Goal: Obtain resource: Download file/media

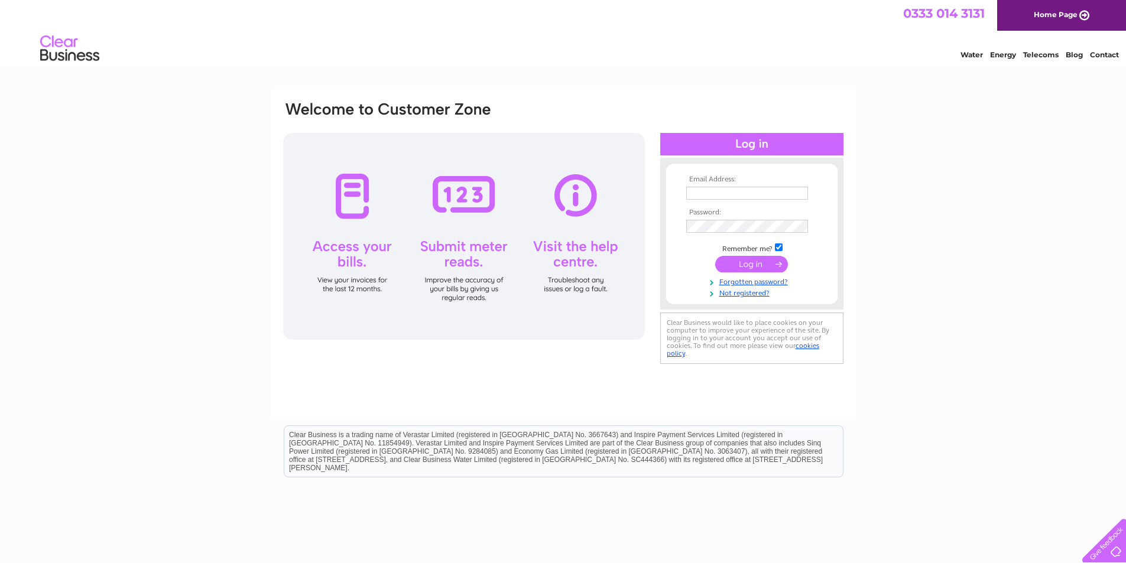
type input "fred@bridportbuildingsupplies.co.uk"
click at [747, 265] on input "submit" at bounding box center [751, 264] width 73 height 17
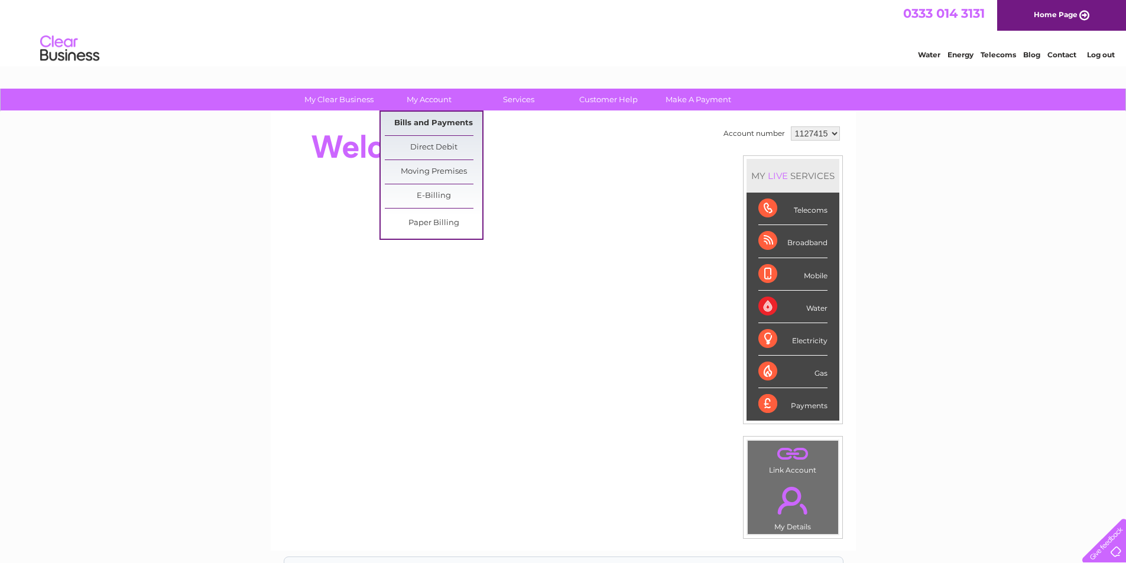
click at [421, 120] on link "Bills and Payments" at bounding box center [433, 124] width 97 height 24
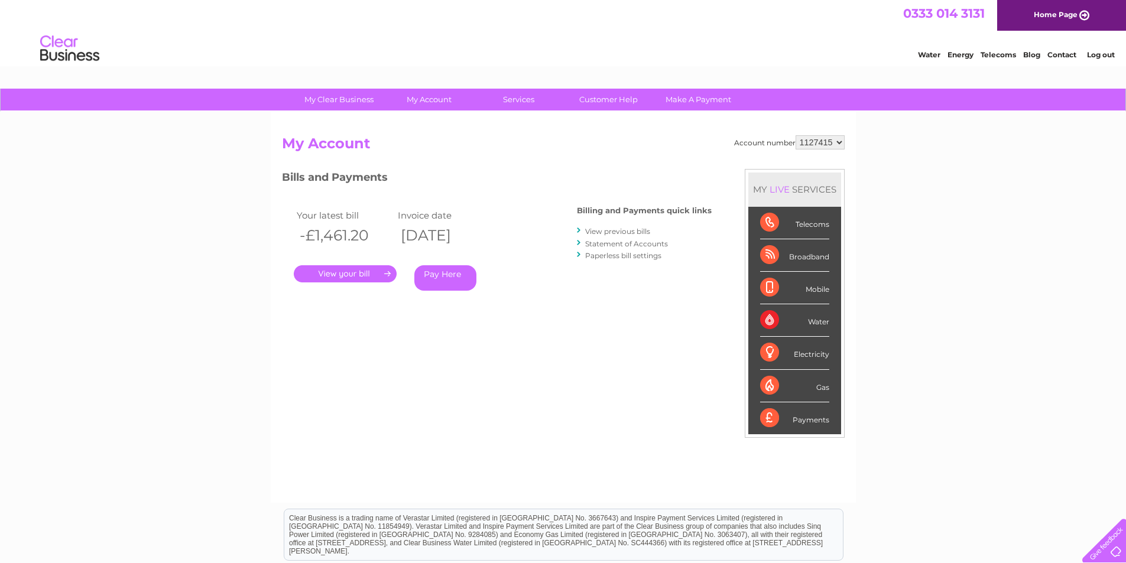
click at [351, 276] on link "." at bounding box center [345, 273] width 103 height 17
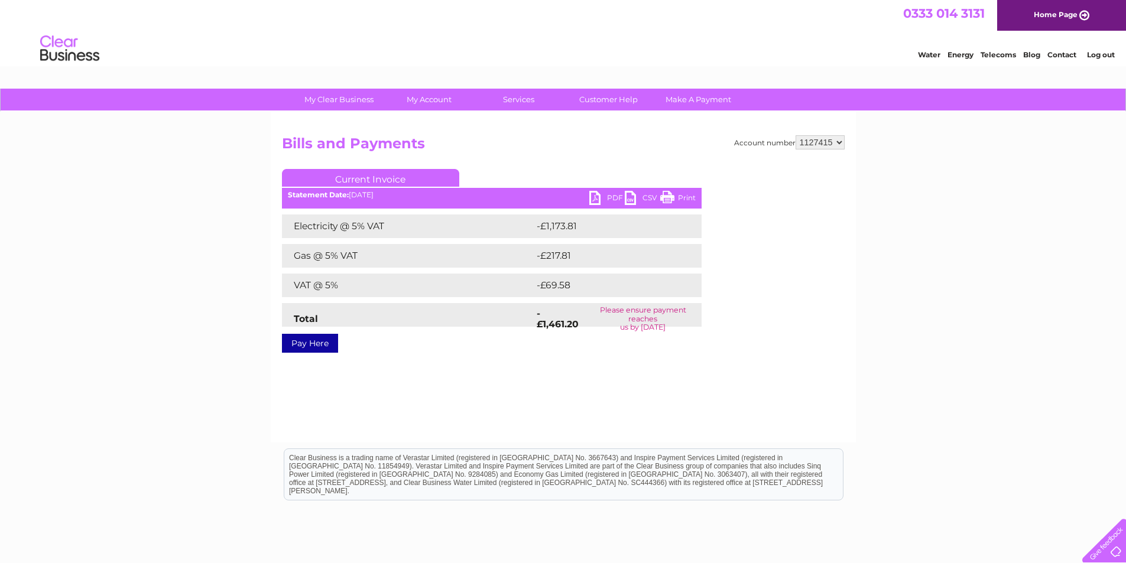
click at [593, 197] on link "PDF" at bounding box center [606, 199] width 35 height 17
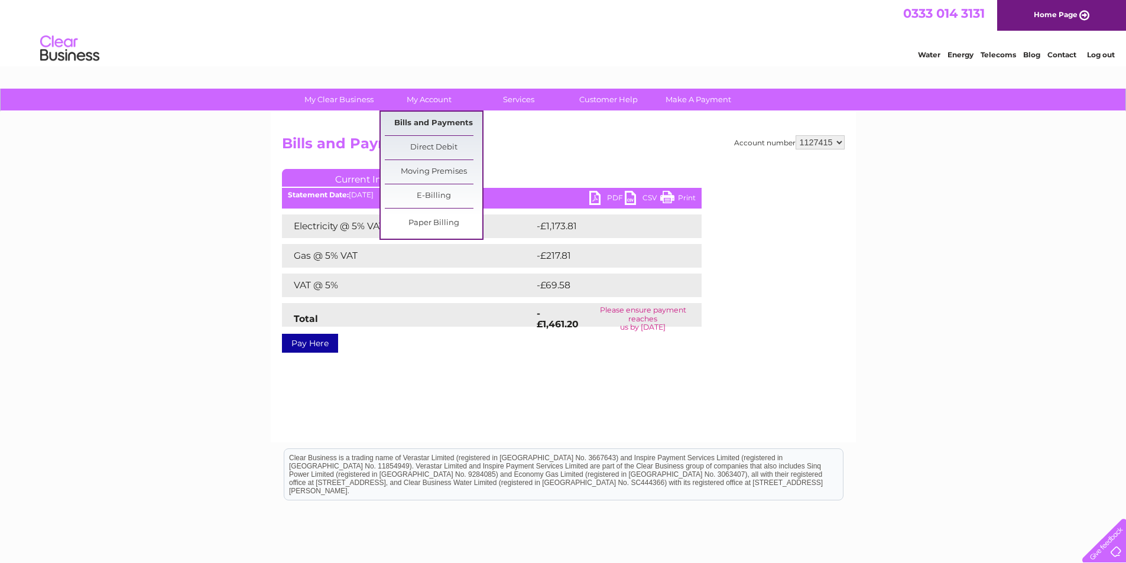
click at [422, 123] on link "Bills and Payments" at bounding box center [433, 124] width 97 height 24
click at [430, 120] on link "Bills and Payments" at bounding box center [433, 124] width 97 height 24
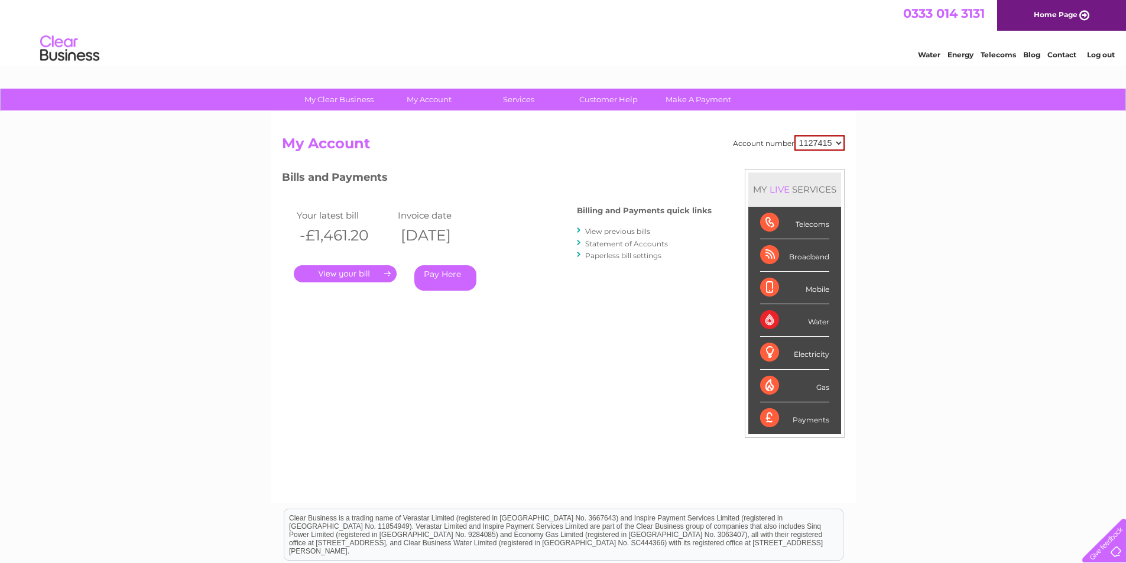
click at [624, 230] on link "View previous bills" at bounding box center [617, 231] width 65 height 9
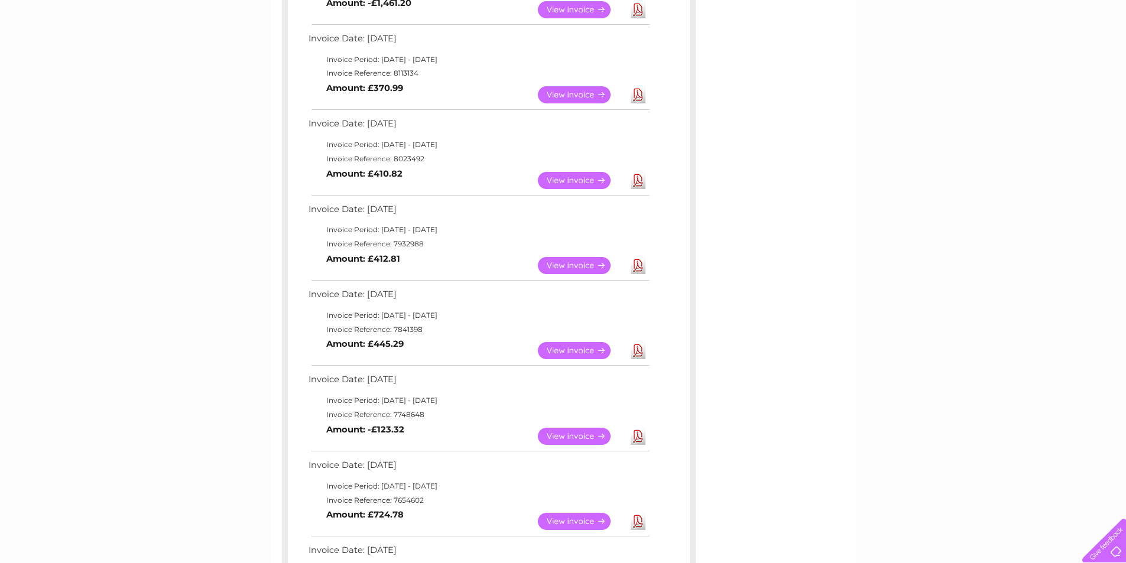
scroll to position [295, 0]
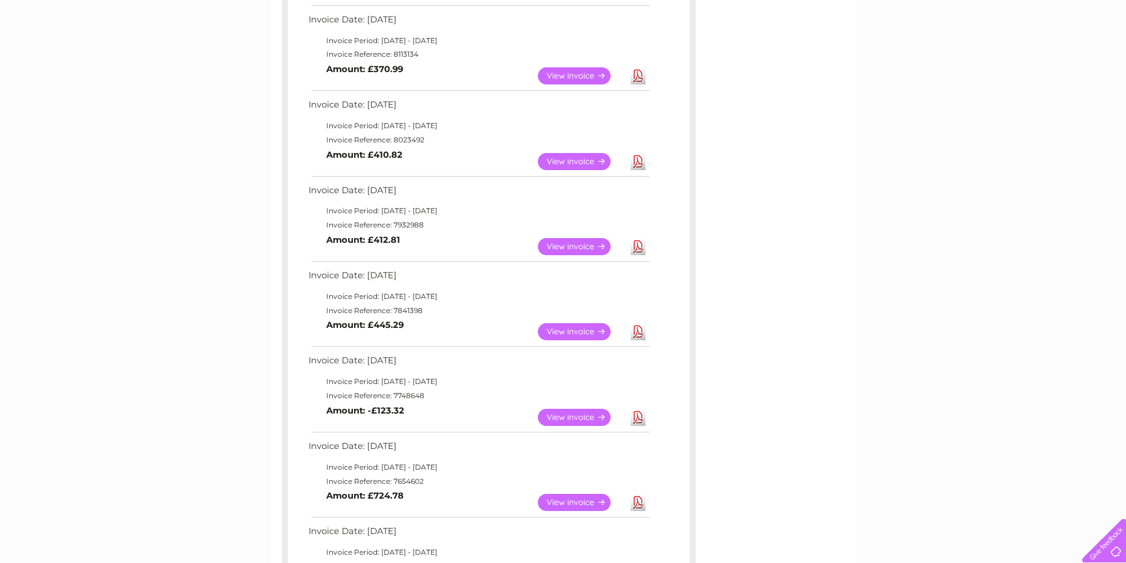
click at [591, 413] on link "View" at bounding box center [581, 417] width 87 height 17
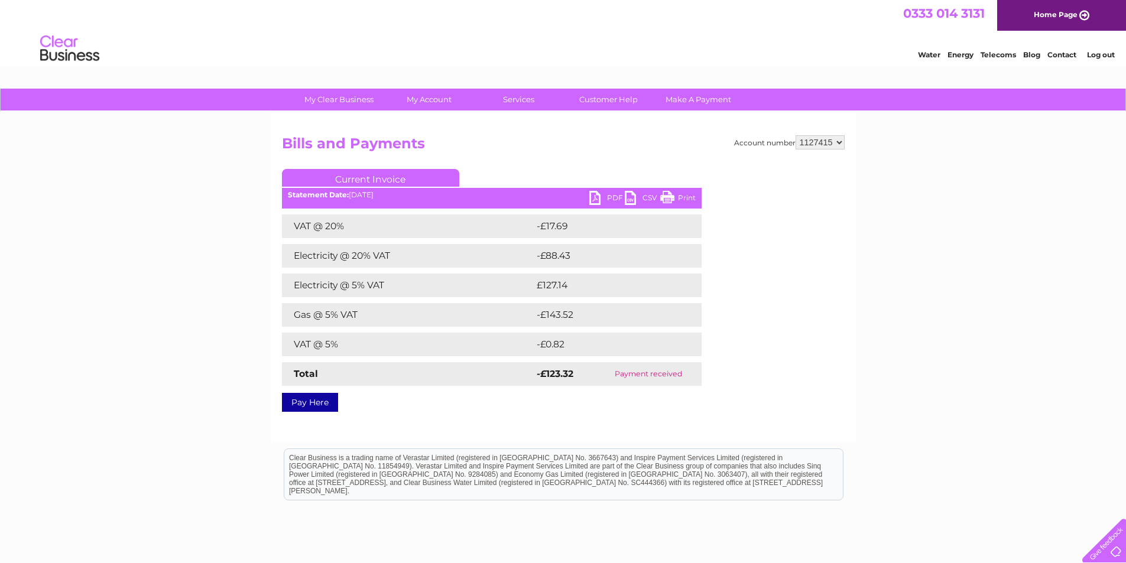
click at [594, 194] on link "PDF" at bounding box center [606, 199] width 35 height 17
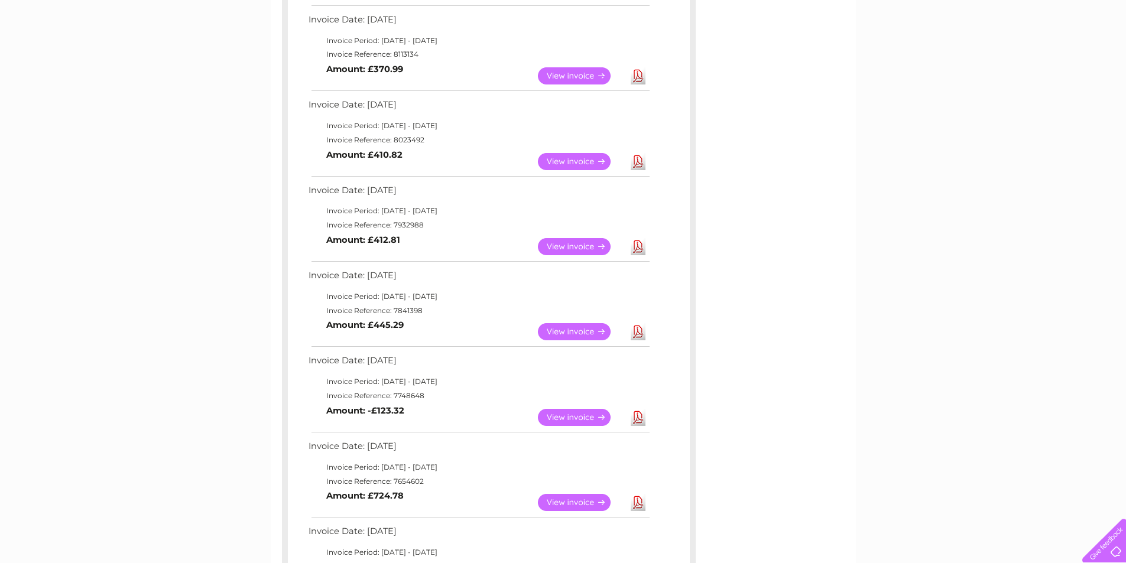
click at [581, 329] on link "View" at bounding box center [581, 331] width 87 height 17
click at [568, 327] on link "View" at bounding box center [581, 331] width 87 height 17
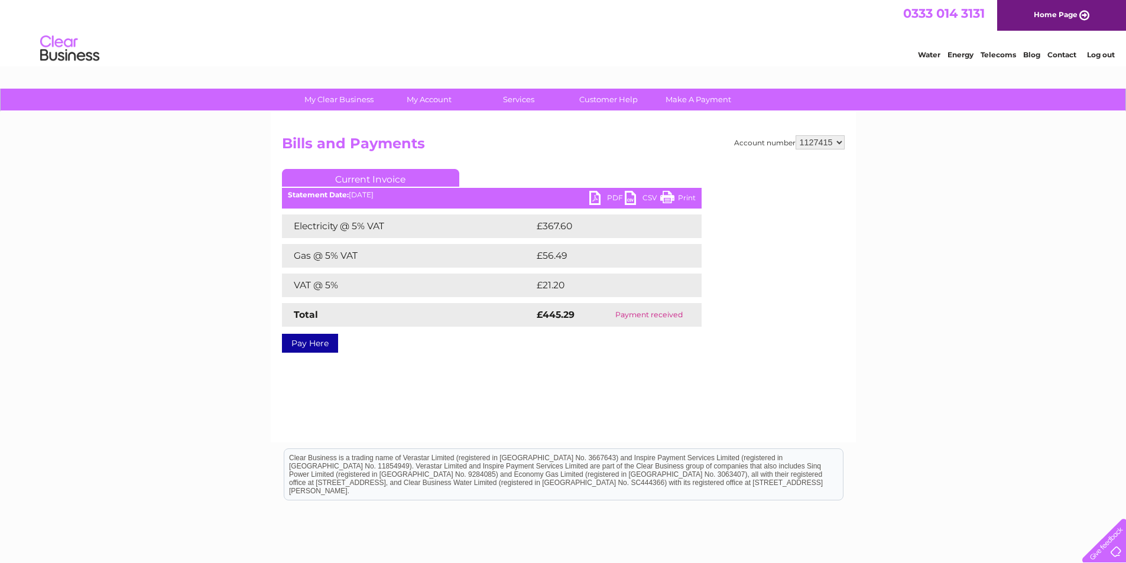
click at [600, 197] on link "PDF" at bounding box center [606, 199] width 35 height 17
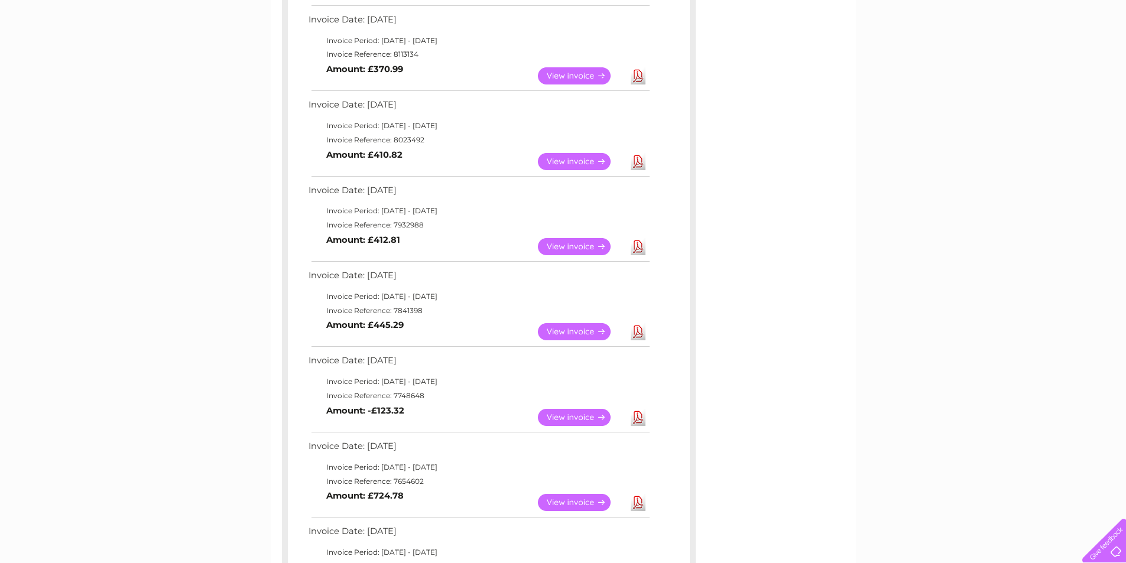
click at [572, 242] on link "View" at bounding box center [581, 246] width 87 height 17
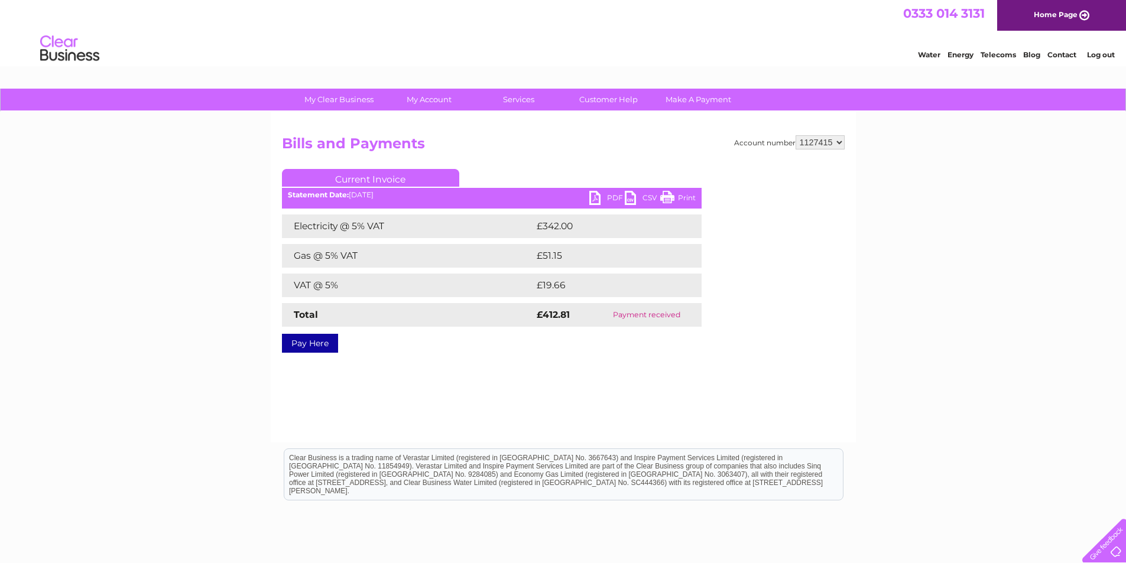
click at [596, 199] on link "PDF" at bounding box center [606, 199] width 35 height 17
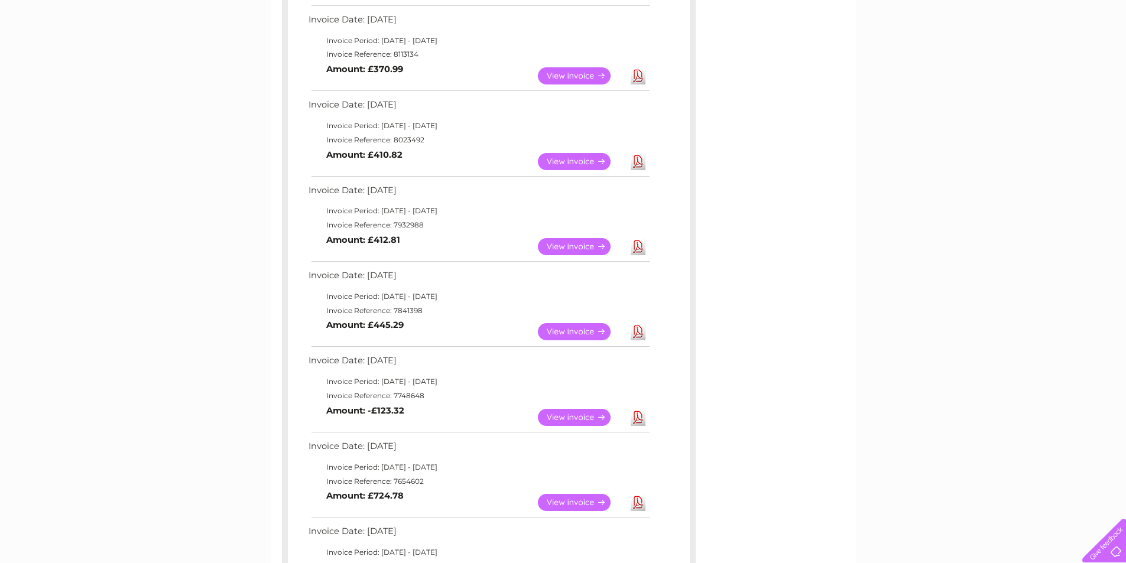
click at [579, 162] on link "View" at bounding box center [581, 161] width 87 height 17
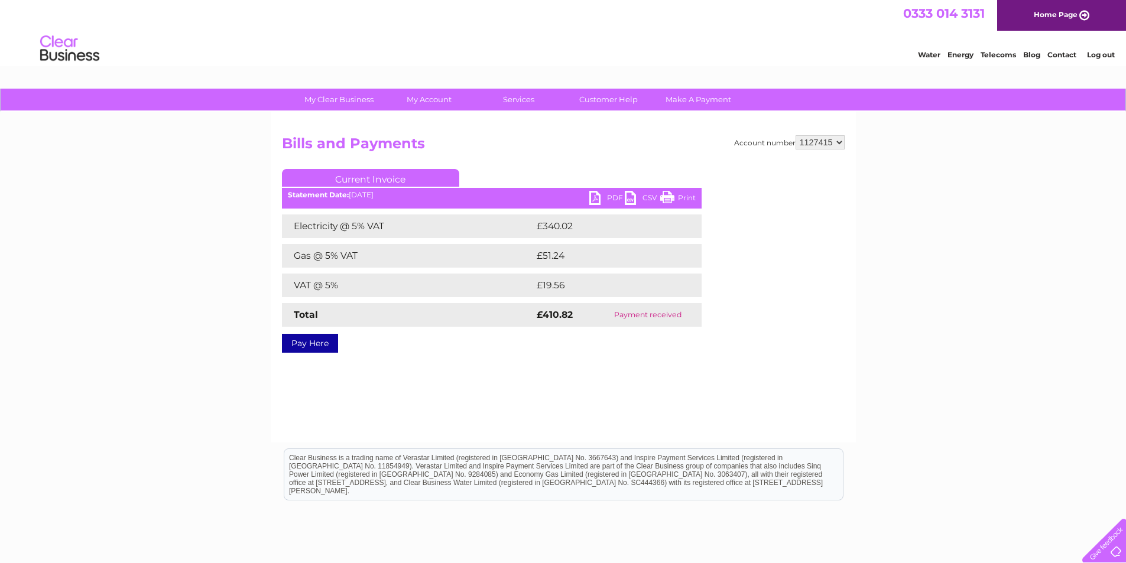
click at [684, 196] on link "Print" at bounding box center [677, 199] width 35 height 17
click at [594, 199] on link "PDF" at bounding box center [606, 199] width 35 height 17
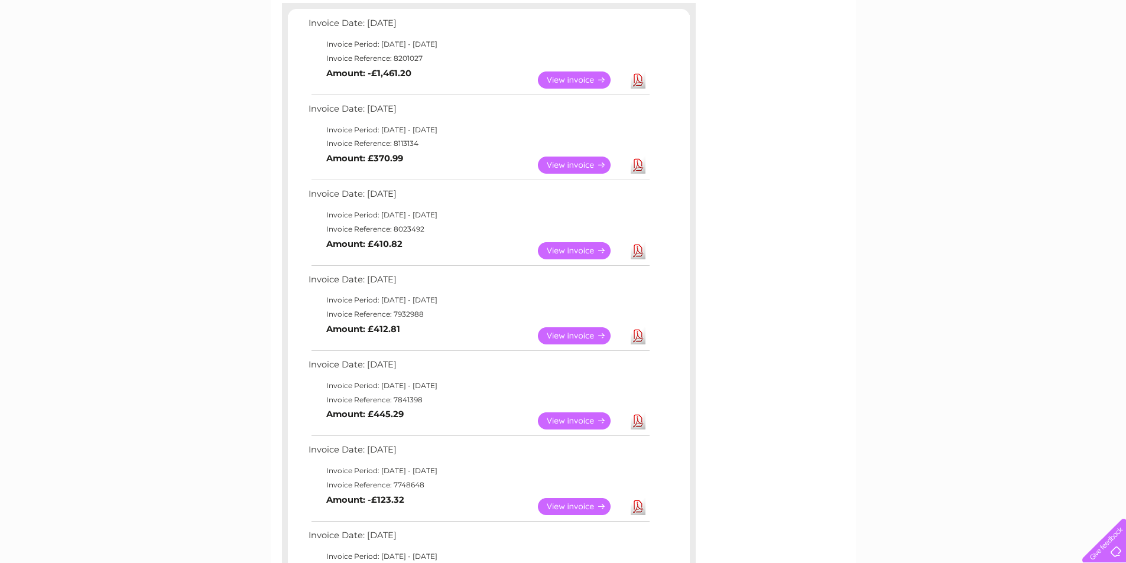
scroll to position [177, 0]
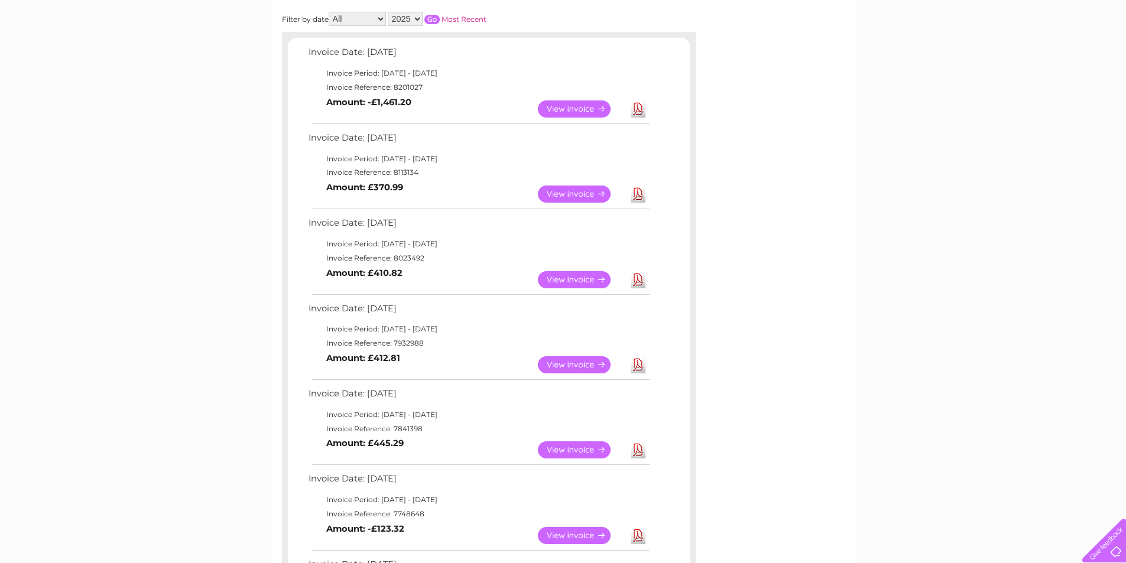
click at [576, 199] on link "View" at bounding box center [581, 194] width 87 height 17
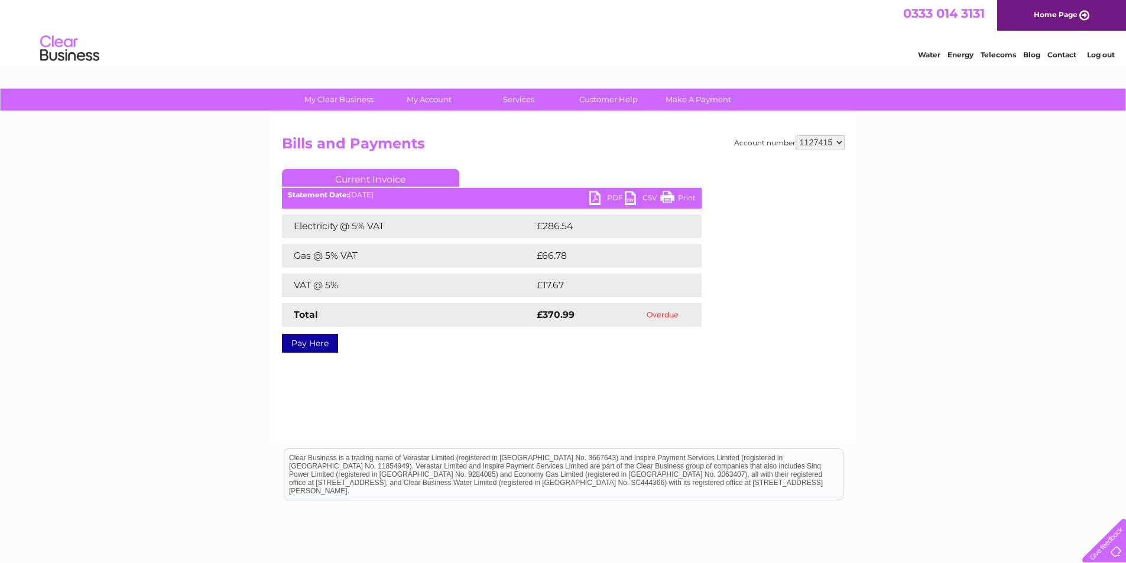
click at [594, 195] on link "PDF" at bounding box center [606, 199] width 35 height 17
